Goal: Task Accomplishment & Management: Use online tool/utility

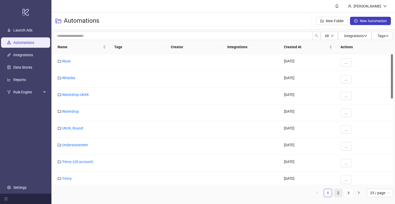
click at [339, 192] on link "2" at bounding box center [339, 193] width 8 height 8
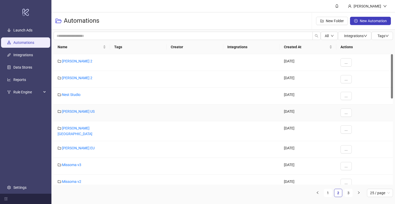
drag, startPoint x: 79, startPoint y: 109, endPoint x: 94, endPoint y: 110, distance: 15.2
click at [79, 109] on link "[PERSON_NAME] US" at bounding box center [78, 111] width 33 height 4
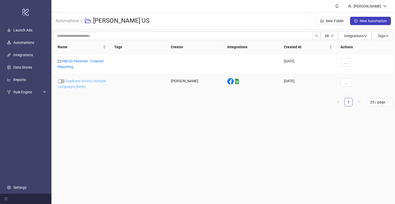
click at [72, 80] on link "Duplicate Ad into multiple campaigns [New]" at bounding box center [82, 84] width 48 height 10
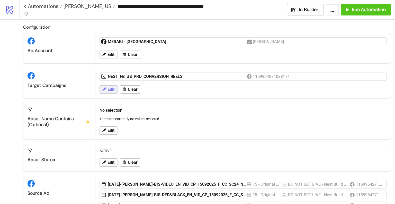
click at [108, 87] on span "Edit" at bounding box center [111, 89] width 7 height 5
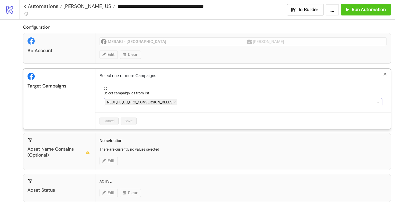
click at [202, 101] on div "NEST_FB_US_PRO_CONVERSION_REELS" at bounding box center [241, 101] width 272 height 7
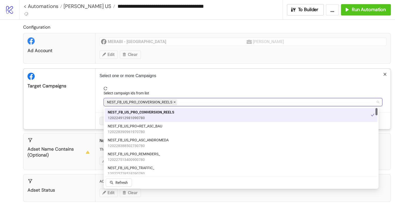
click at [174, 102] on icon "close" at bounding box center [175, 102] width 2 height 2
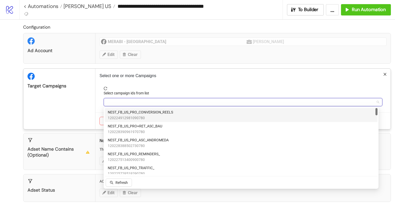
click at [175, 102] on div at bounding box center [241, 101] width 272 height 7
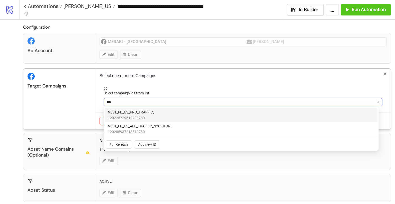
type input "****"
click at [169, 114] on div "NEST_FB_US_PRO_TRAFFIC_ 120225729519290780" at bounding box center [241, 114] width 267 height 11
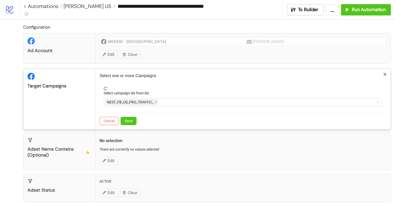
click at [75, 103] on div "Target Campaigns" at bounding box center [59, 98] width 72 height 60
click at [131, 120] on span "Save" at bounding box center [129, 121] width 8 height 4
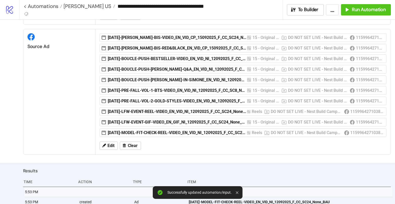
scroll to position [154, 0]
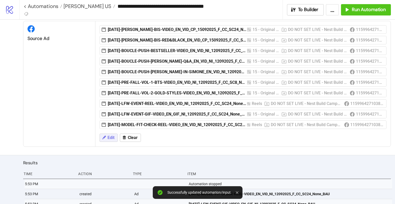
click at [110, 133] on button "Edit" at bounding box center [109, 137] width 18 height 8
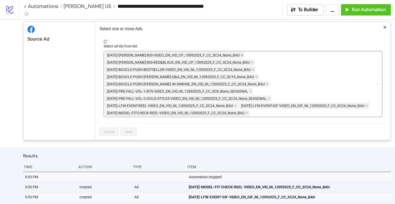
click at [241, 54] on icon "close" at bounding box center [242, 55] width 3 height 3
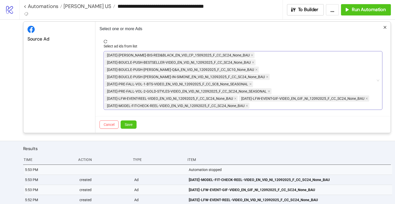
click at [236, 54] on span "[DATE]-[PERSON_NAME]-BIS-RED&BLACK_EN_VID_CP_15092025_F_CC_SC24_None_BAU" at bounding box center [180, 55] width 150 height 6
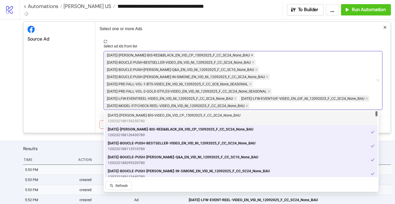
click at [251, 54] on icon "close" at bounding box center [252, 55] width 3 height 3
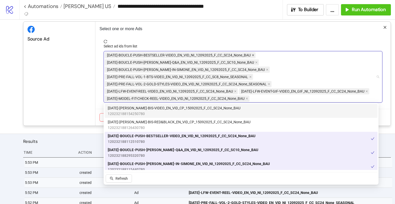
click at [253, 54] on icon "close" at bounding box center [253, 55] width 2 height 2
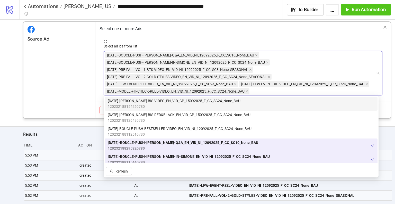
click at [256, 54] on icon "close" at bounding box center [257, 55] width 2 height 2
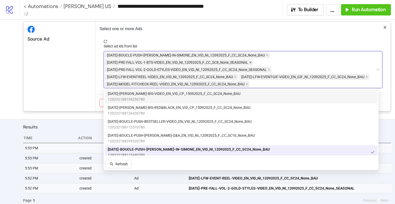
click at [251, 59] on span at bounding box center [250, 62] width 3 height 6
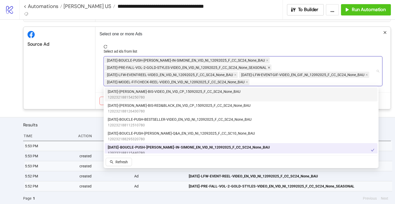
click at [269, 67] on icon "close" at bounding box center [269, 67] width 2 height 2
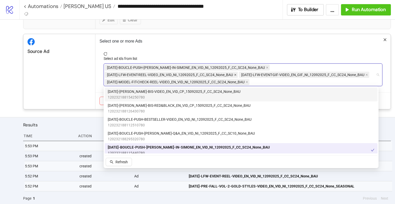
click at [235, 74] on icon "close" at bounding box center [236, 75] width 2 height 2
click at [247, 81] on icon "close" at bounding box center [247, 82] width 3 height 3
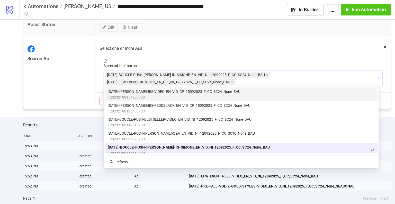
click at [233, 81] on icon "close" at bounding box center [232, 82] width 3 height 3
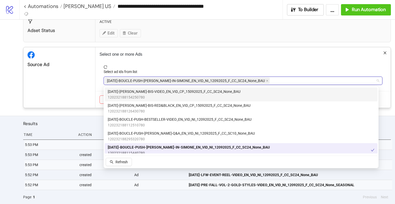
scroll to position [128, 0]
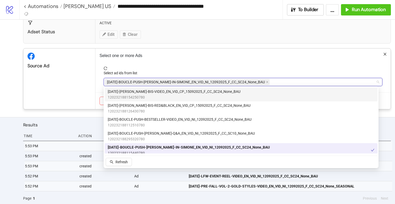
click at [227, 53] on p "Select one or more Ads" at bounding box center [243, 56] width 287 height 6
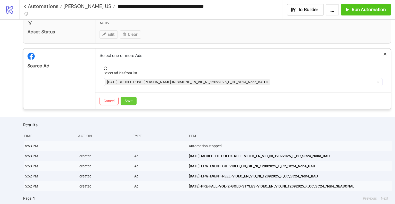
click at [127, 99] on span "Save" at bounding box center [129, 101] width 8 height 4
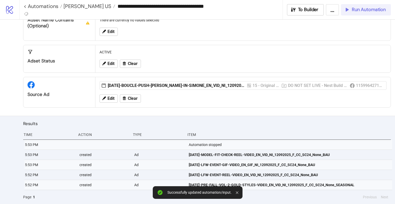
scroll to position [97, 0]
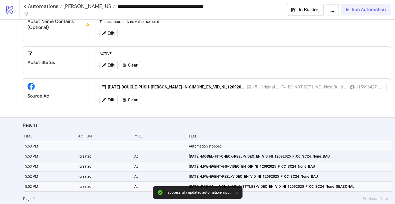
click at [360, 13] on button "Run Automation" at bounding box center [366, 9] width 50 height 11
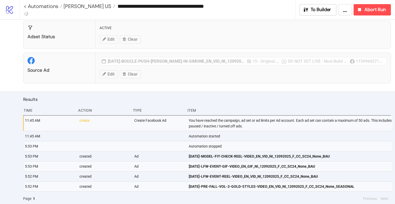
scroll to position [128, 0]
